Goal: Task Accomplishment & Management: Use online tool/utility

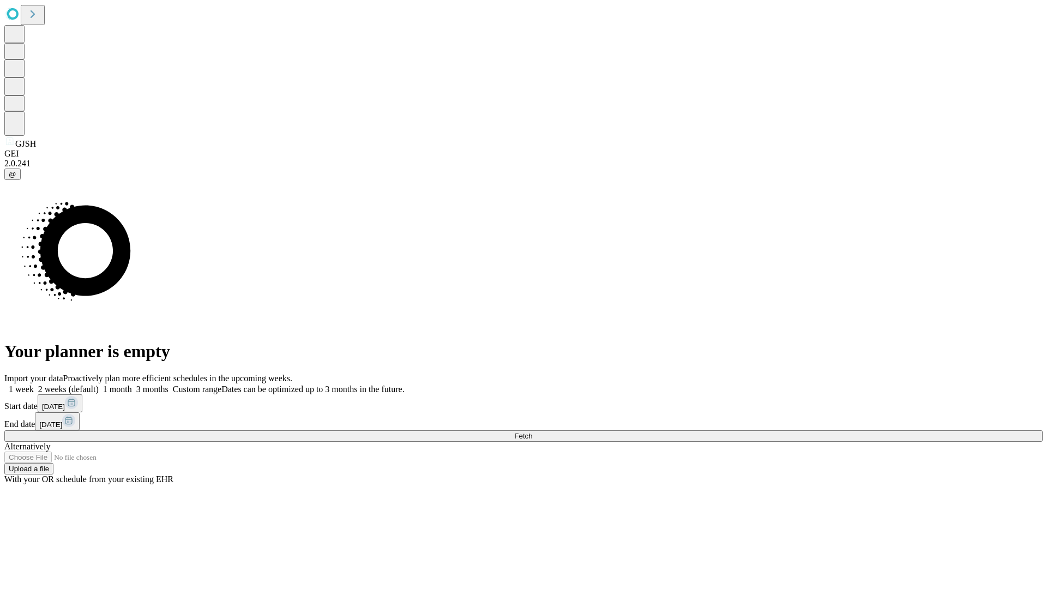
click at [532, 432] on span "Fetch" at bounding box center [523, 436] width 18 height 8
